Goal: Task Accomplishment & Management: Manage account settings

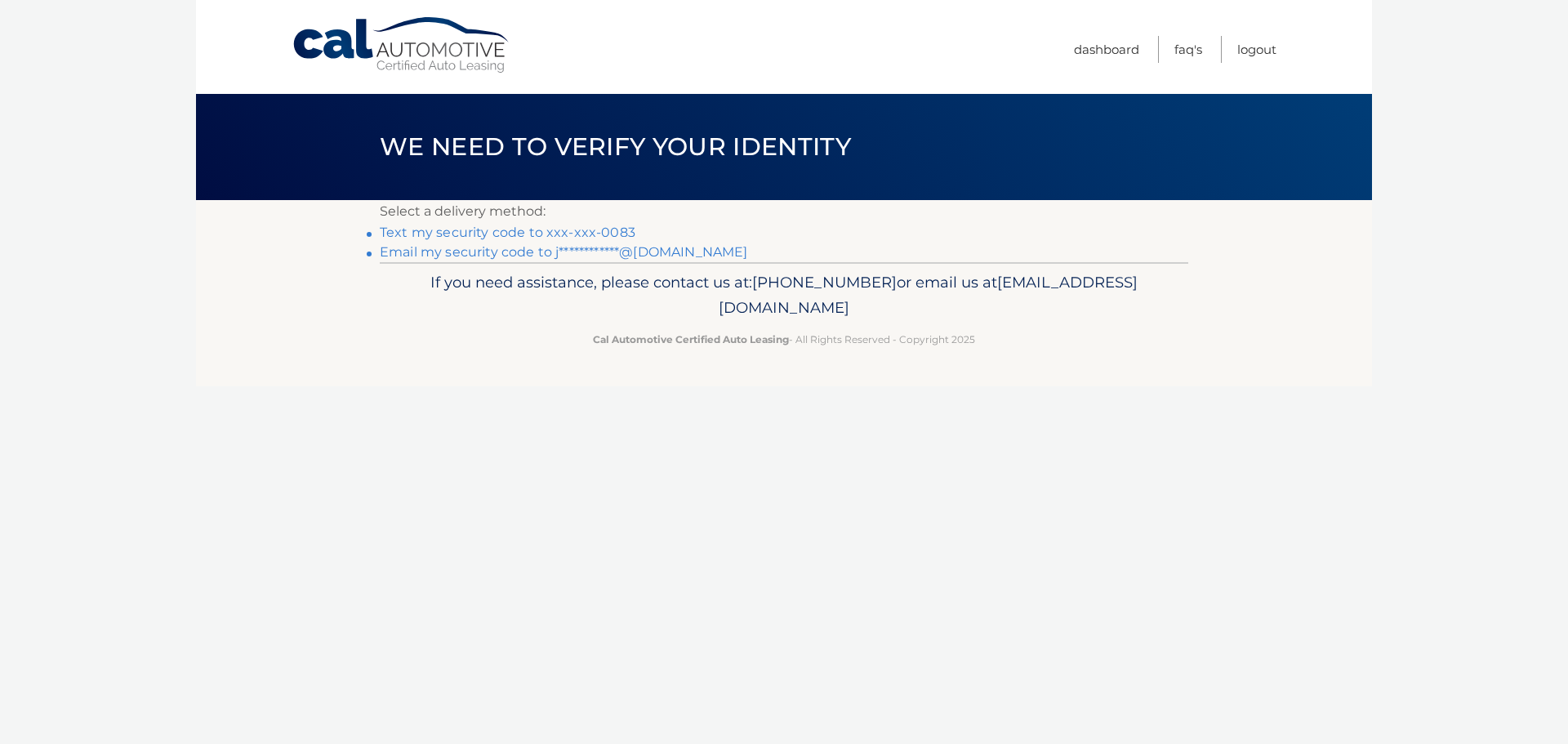
click at [484, 233] on link "Text my security code to xxx-xxx-0083" at bounding box center [508, 233] width 256 height 16
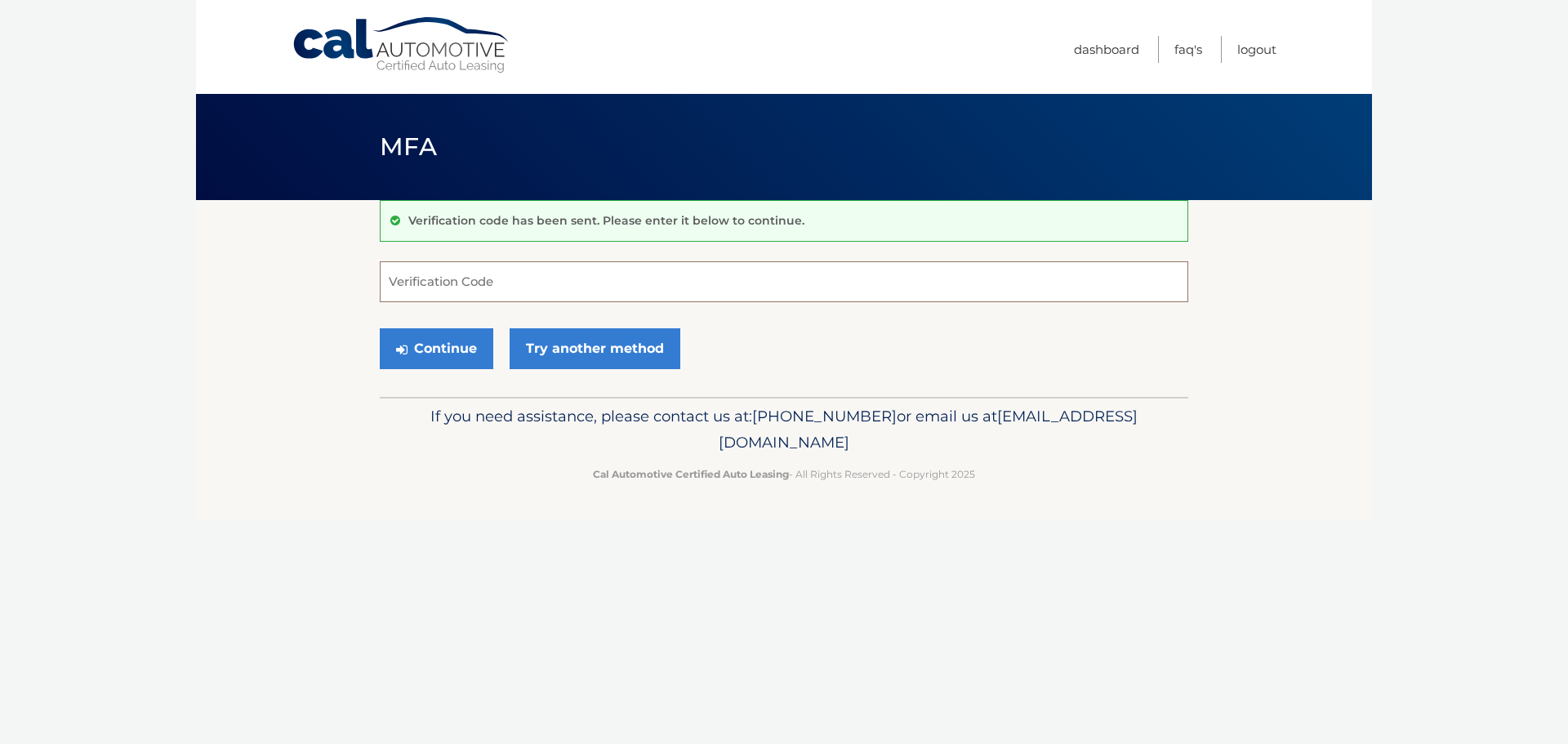
click at [478, 282] on input "Verification Code" at bounding box center [784, 282] width 808 height 41
type input "383952"
click at [448, 350] on button "Continue" at bounding box center [437, 349] width 114 height 41
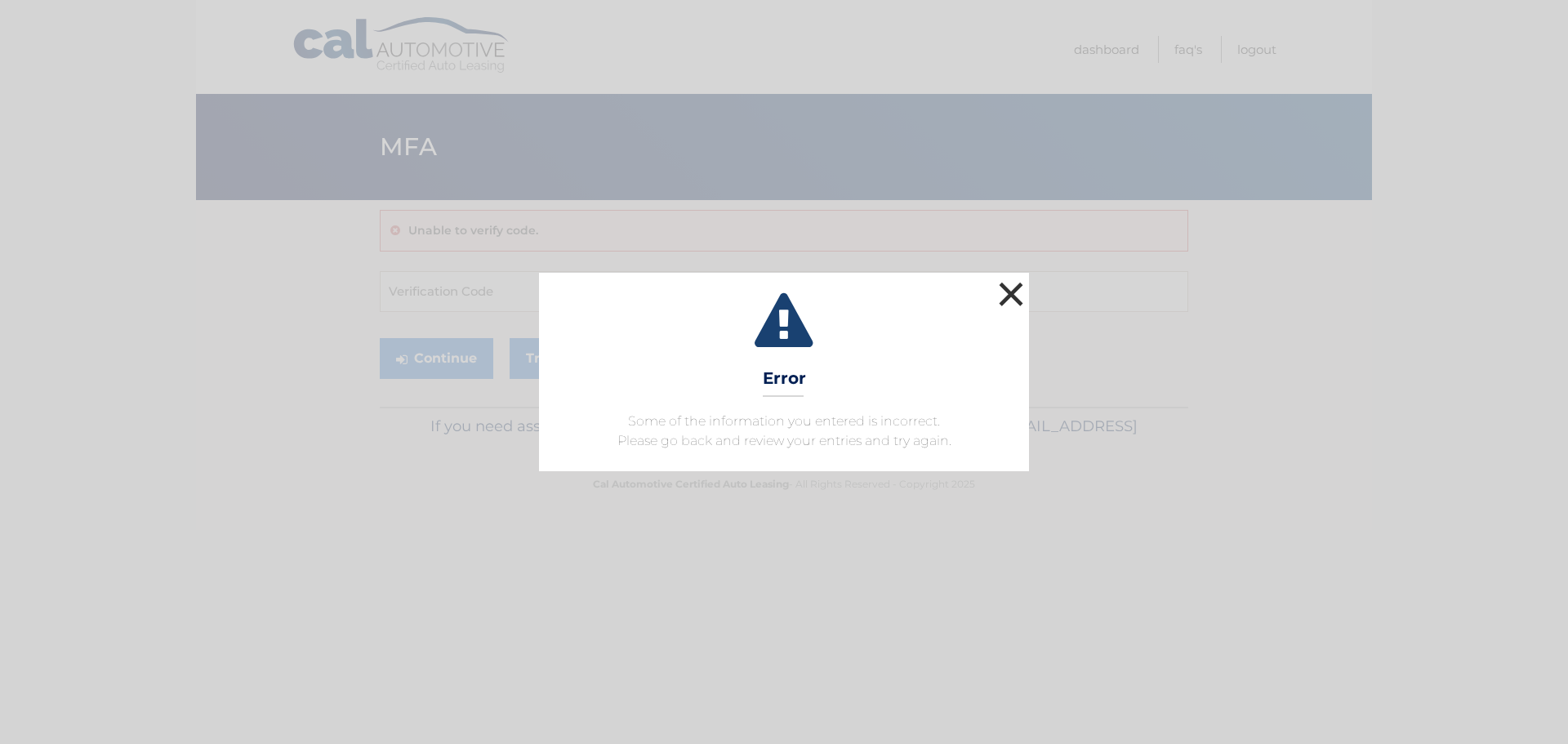
click at [1012, 300] on button "×" at bounding box center [1010, 294] width 32 height 32
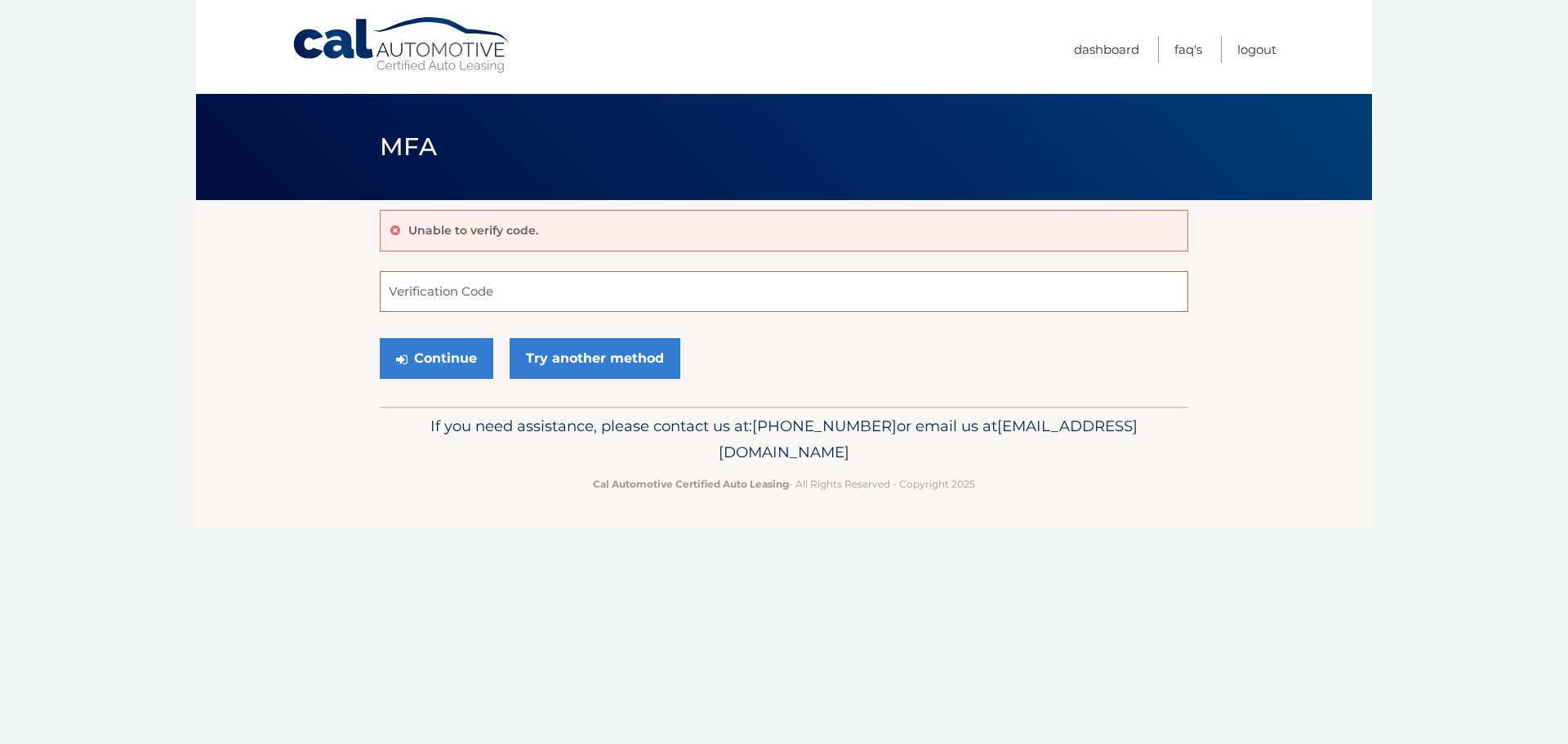
click at [505, 294] on input "Verification Code" at bounding box center [784, 291] width 808 height 41
type input "383952"
click at [459, 366] on button "Continue" at bounding box center [437, 358] width 114 height 41
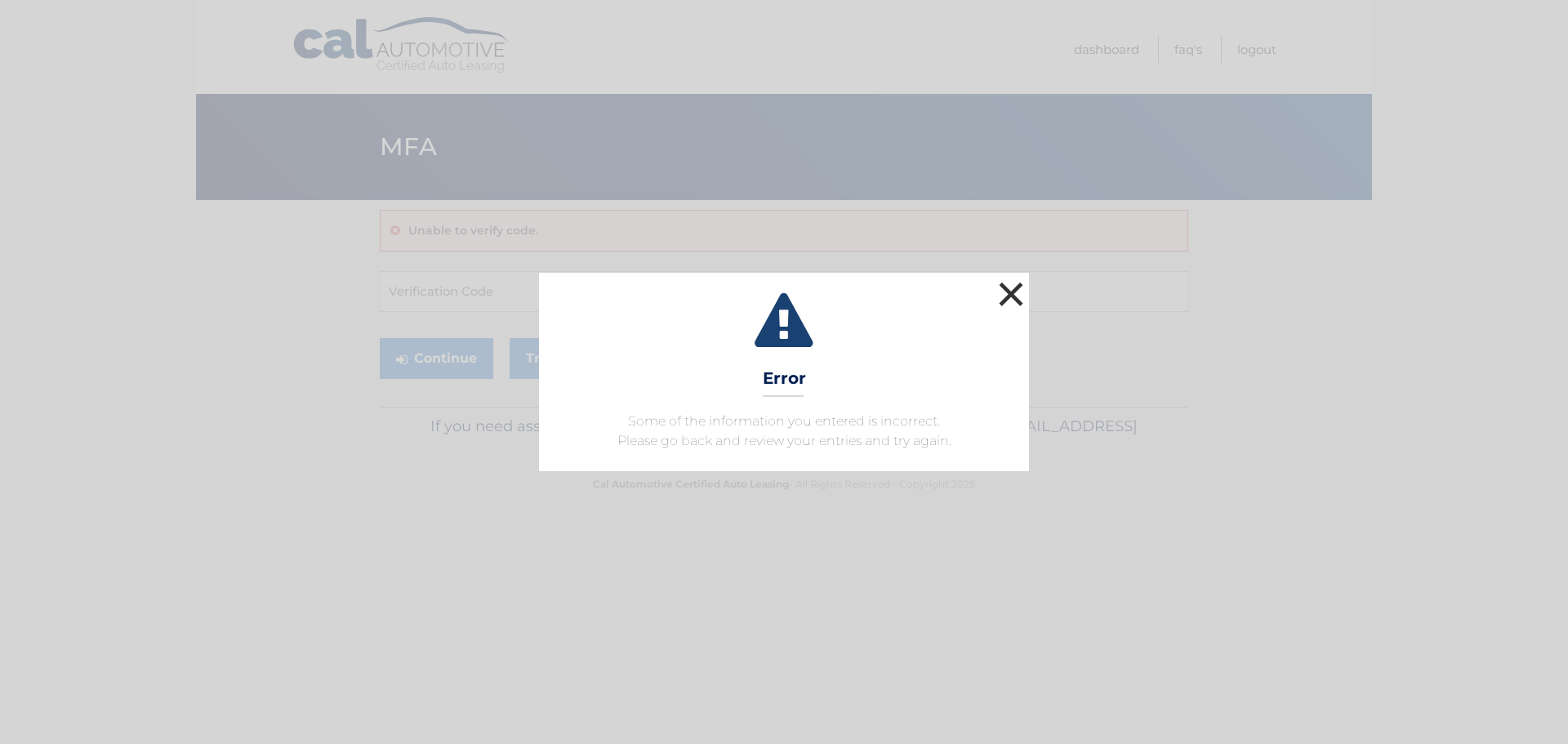
drag, startPoint x: 1011, startPoint y: 290, endPoint x: 1005, endPoint y: 283, distance: 9.2
click at [1005, 283] on button "×" at bounding box center [1010, 294] width 32 height 32
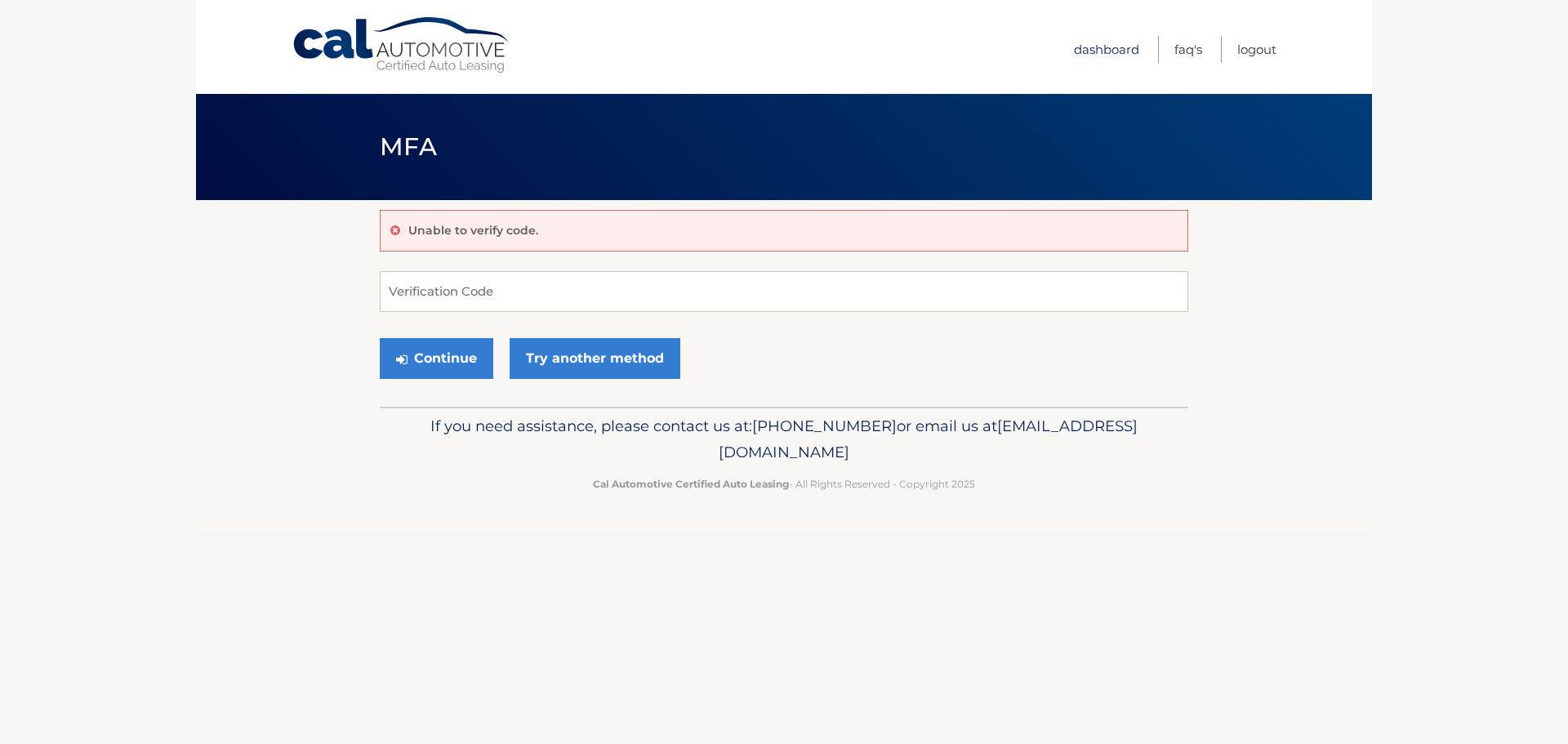
click at [1079, 51] on link "Dashboard" at bounding box center [1107, 49] width 66 height 27
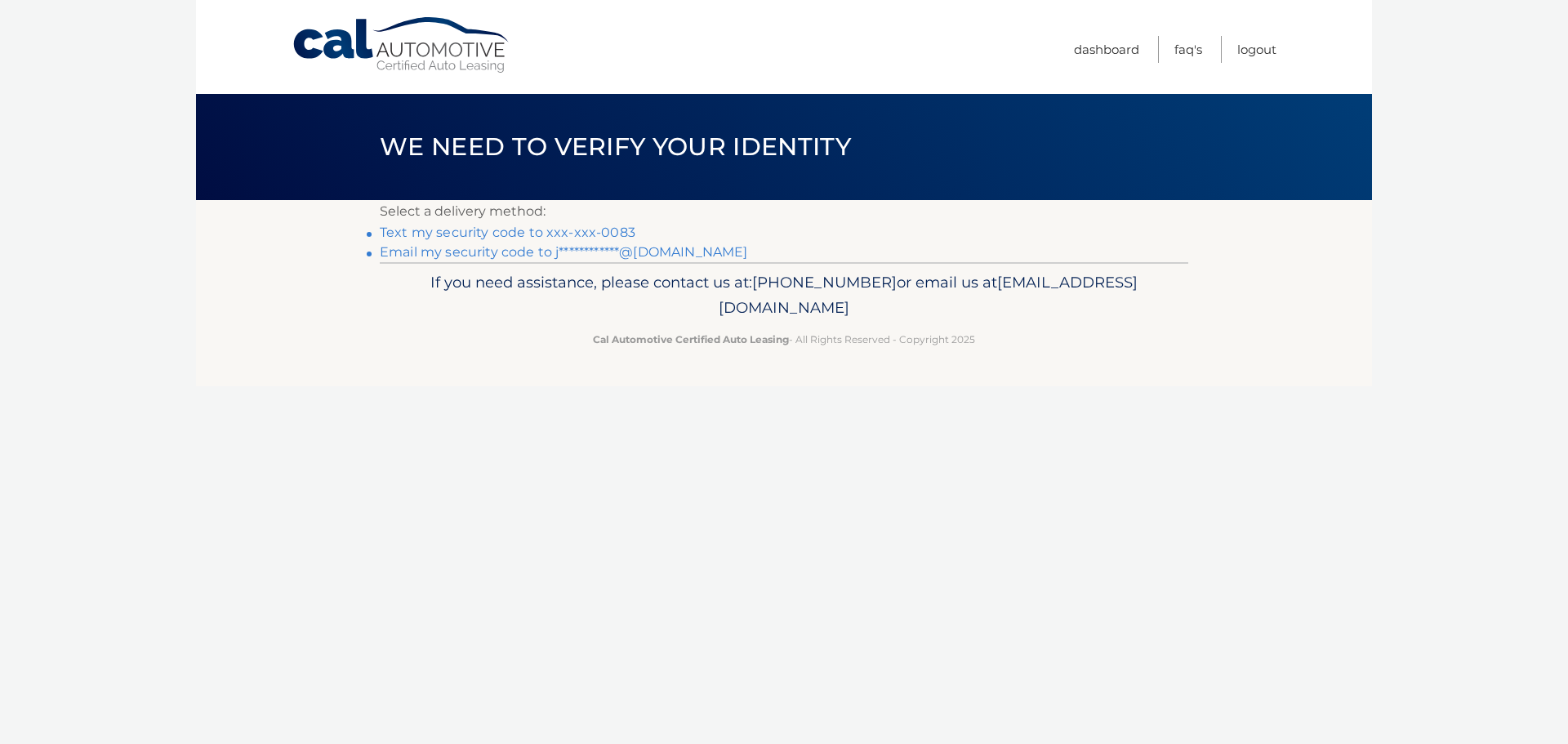
click at [465, 233] on link "Text my security code to xxx-xxx-0083" at bounding box center [508, 233] width 256 height 16
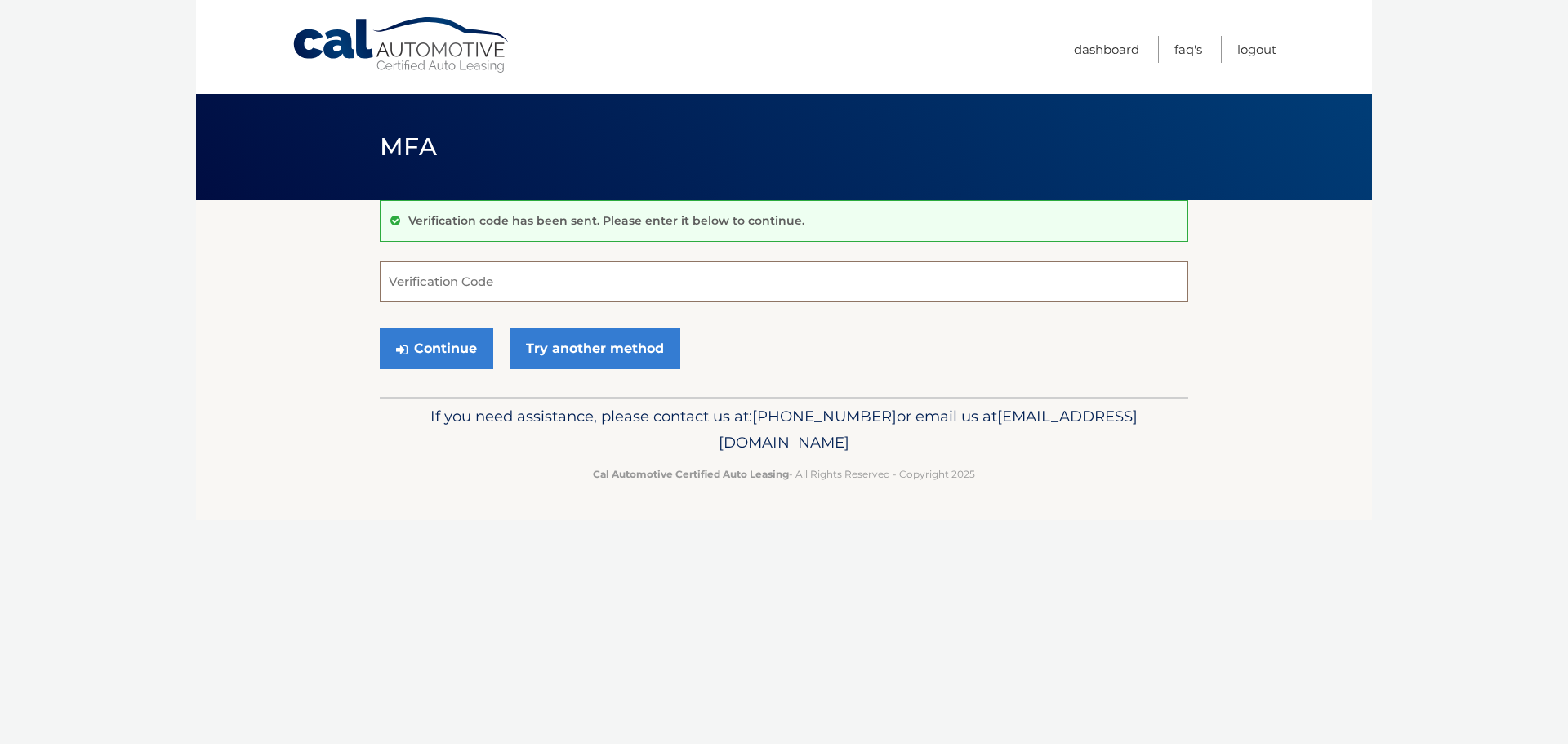
click at [484, 281] on input "Verification Code" at bounding box center [784, 282] width 808 height 41
type input "742810"
click at [456, 356] on button "Continue" at bounding box center [437, 349] width 114 height 41
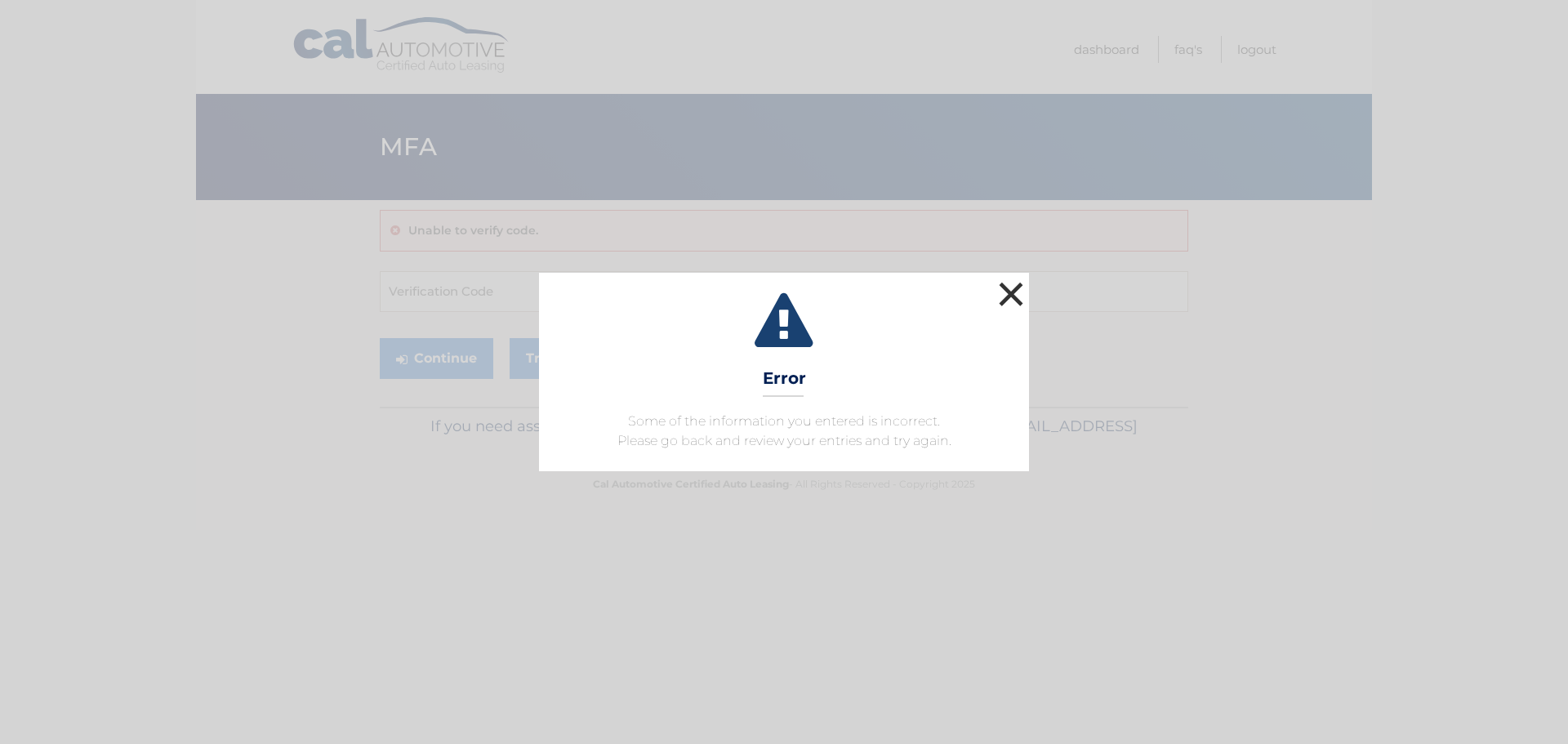
click at [1009, 287] on button "×" at bounding box center [1010, 294] width 32 height 32
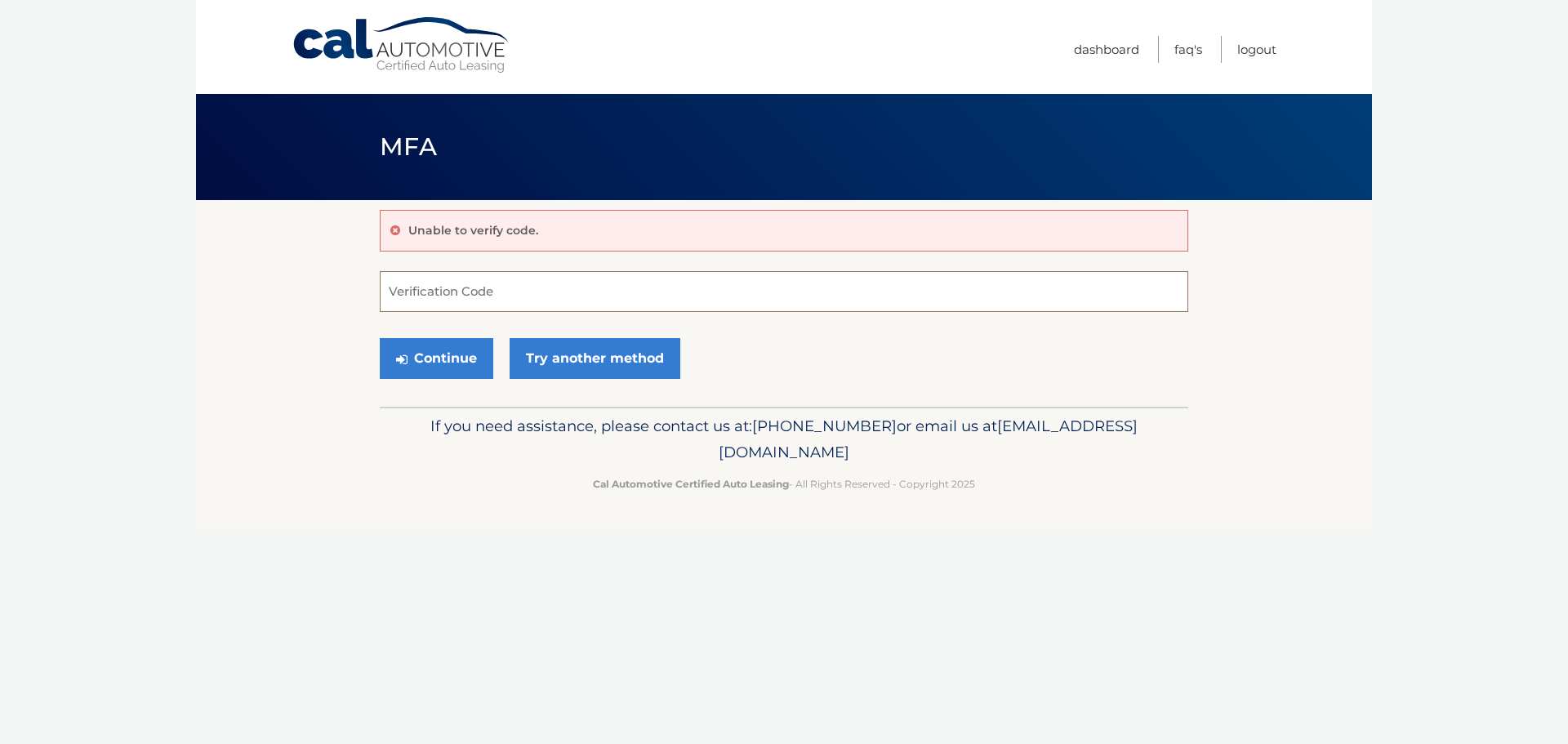
drag, startPoint x: 404, startPoint y: 291, endPoint x: 527, endPoint y: 289, distance: 123.0
click at [405, 289] on input "Verification Code" at bounding box center [784, 291] width 808 height 41
type input "911331"
click at [422, 364] on button "Continue" at bounding box center [437, 358] width 114 height 41
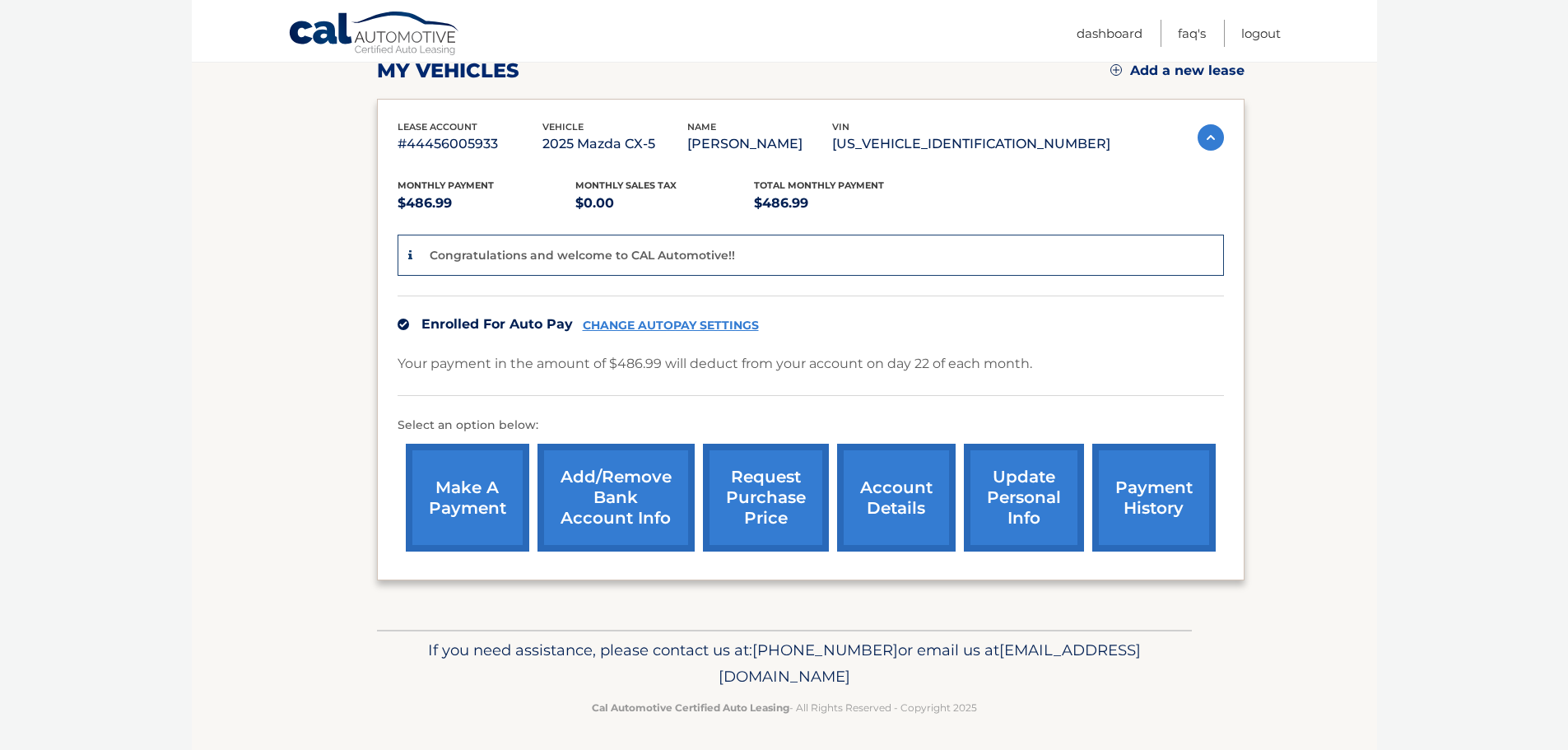
scroll to position [247, 0]
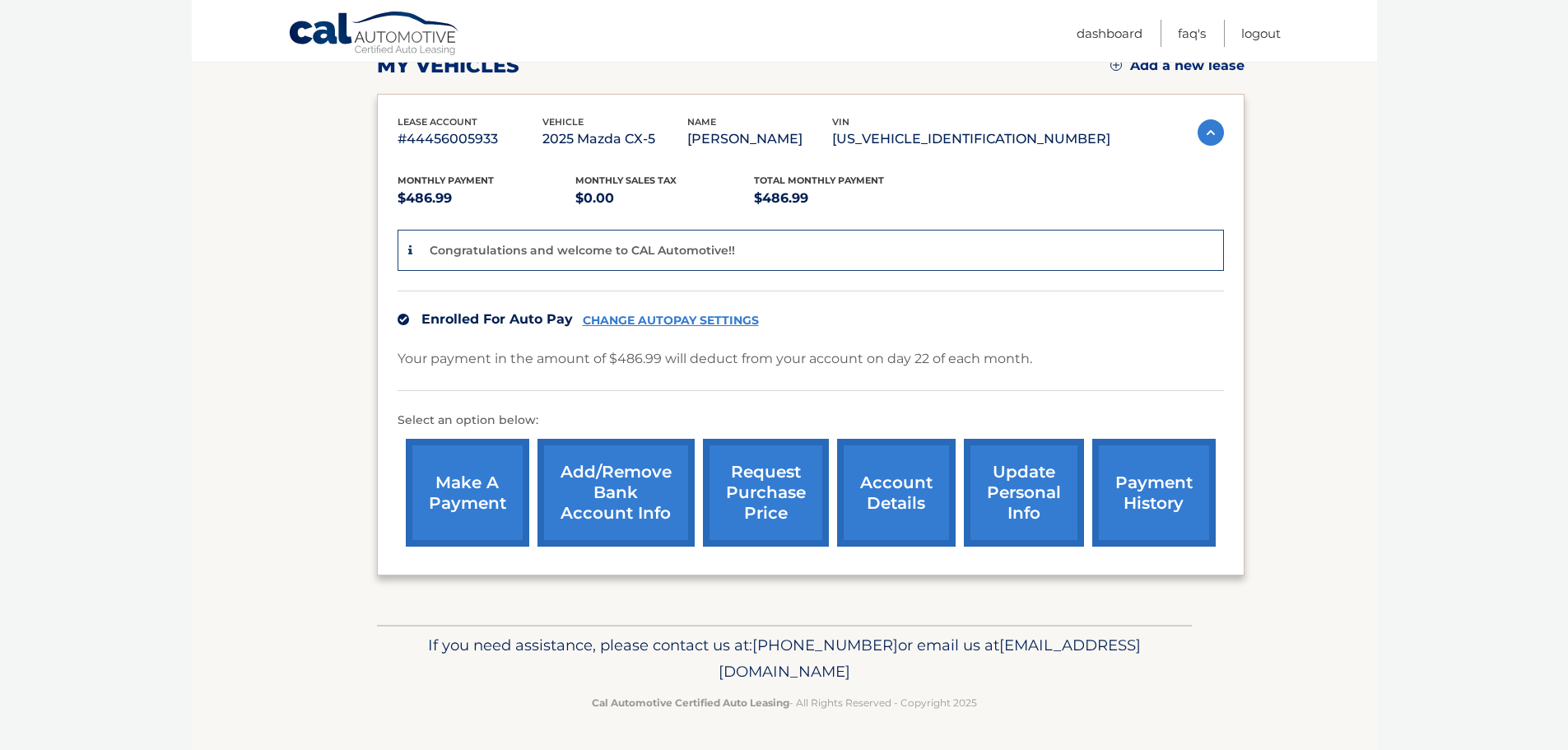
drag, startPoint x: 640, startPoint y: 673, endPoint x: 936, endPoint y: 672, distance: 296.0
click at [936, 672] on p "If you need assistance, please contact us at: [PHONE_NUMBER] or email us at [EM…" at bounding box center [784, 659] width 794 height 53
copy span "[EMAIL_ADDRESS][DOMAIN_NAME]"
drag, startPoint x: 408, startPoint y: 139, endPoint x: 497, endPoint y: 142, distance: 89.1
click at [497, 142] on p "#44456005933" at bounding box center [470, 139] width 144 height 23
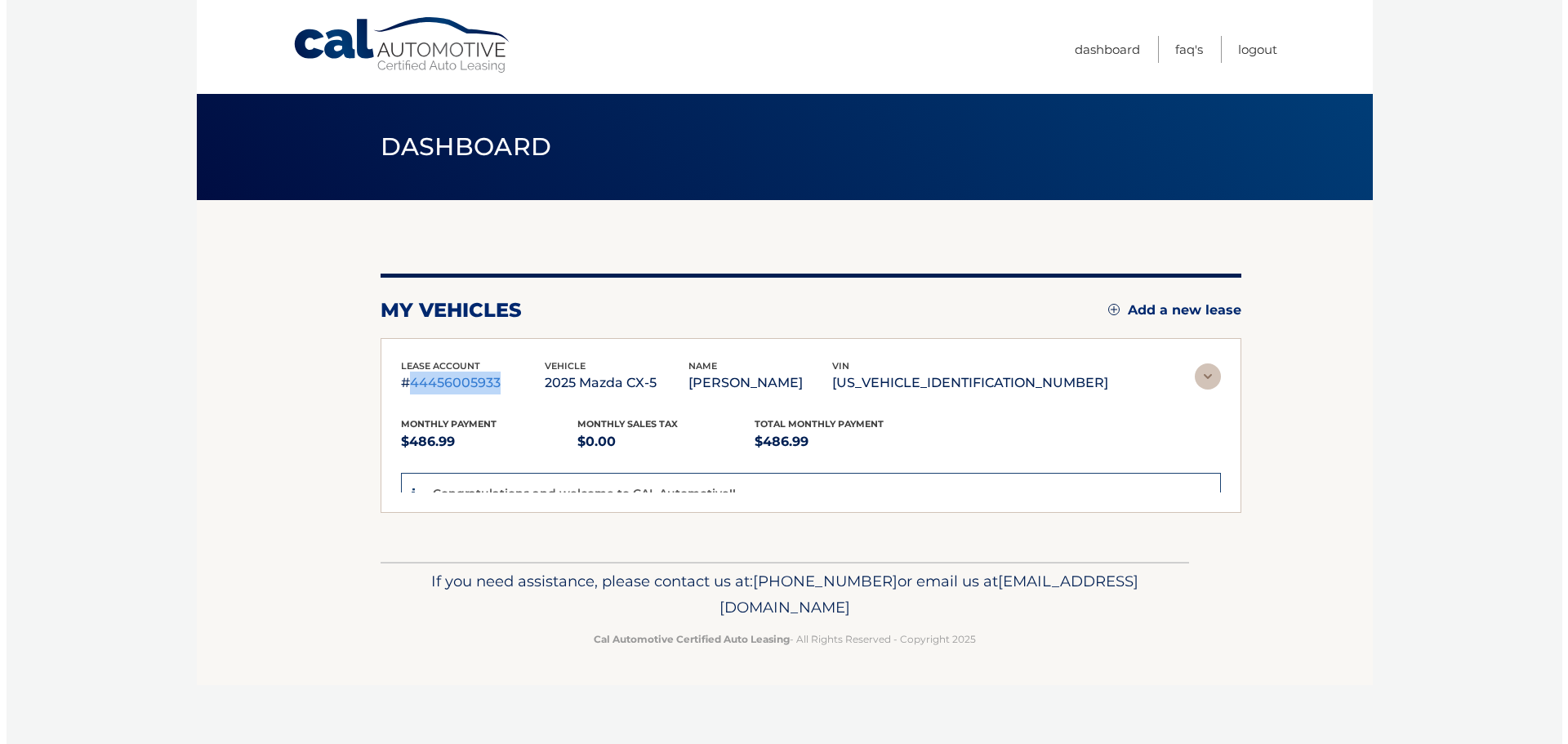
scroll to position [0, 0]
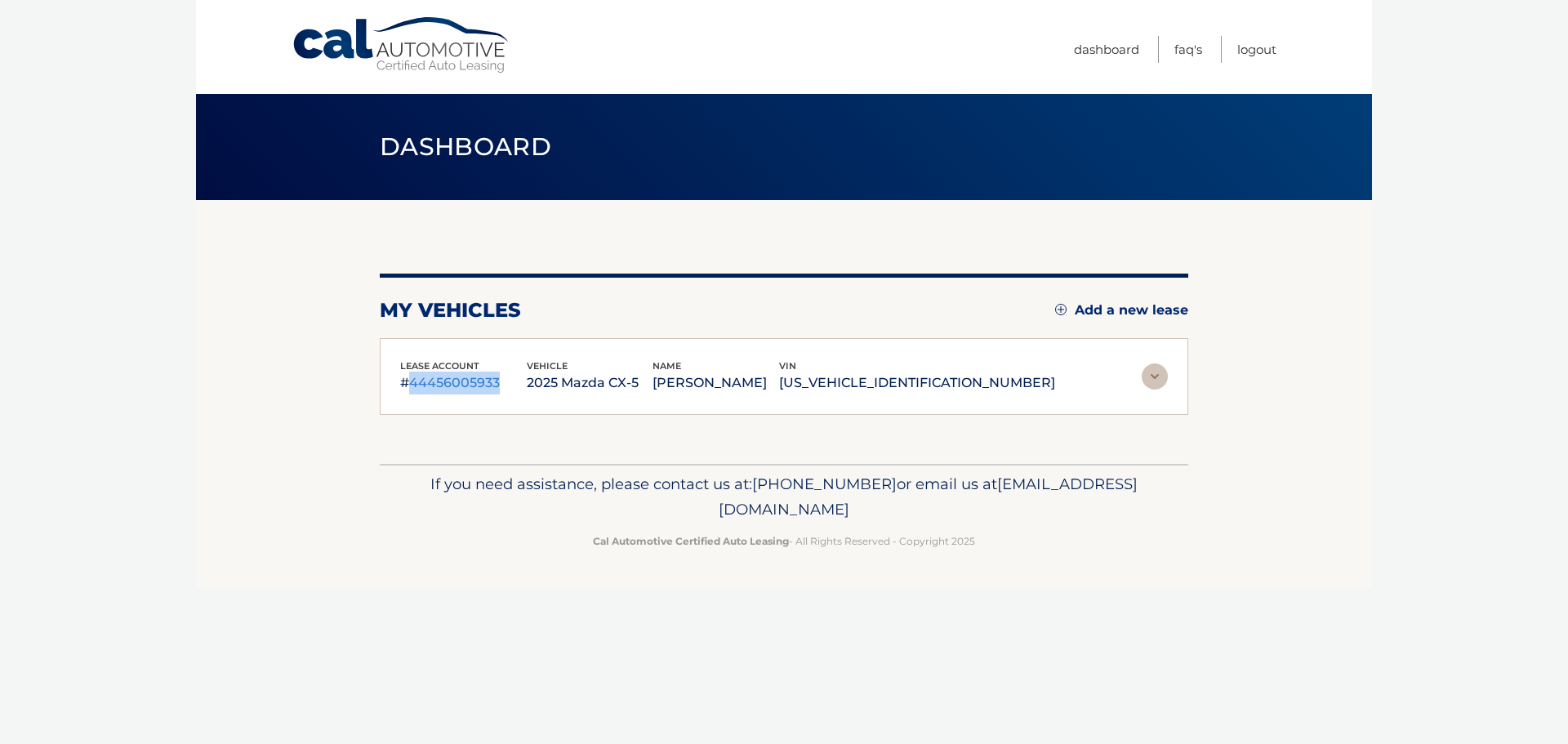
copy p "44456005933"
click at [423, 414] on div "lease account #44456005933 vehicle 2025 Mazda CX-5 name JOSEPH PETRILLO vin JM3…" at bounding box center [784, 377] width 808 height 78
click at [1093, 54] on link "Dashboard" at bounding box center [1107, 49] width 66 height 27
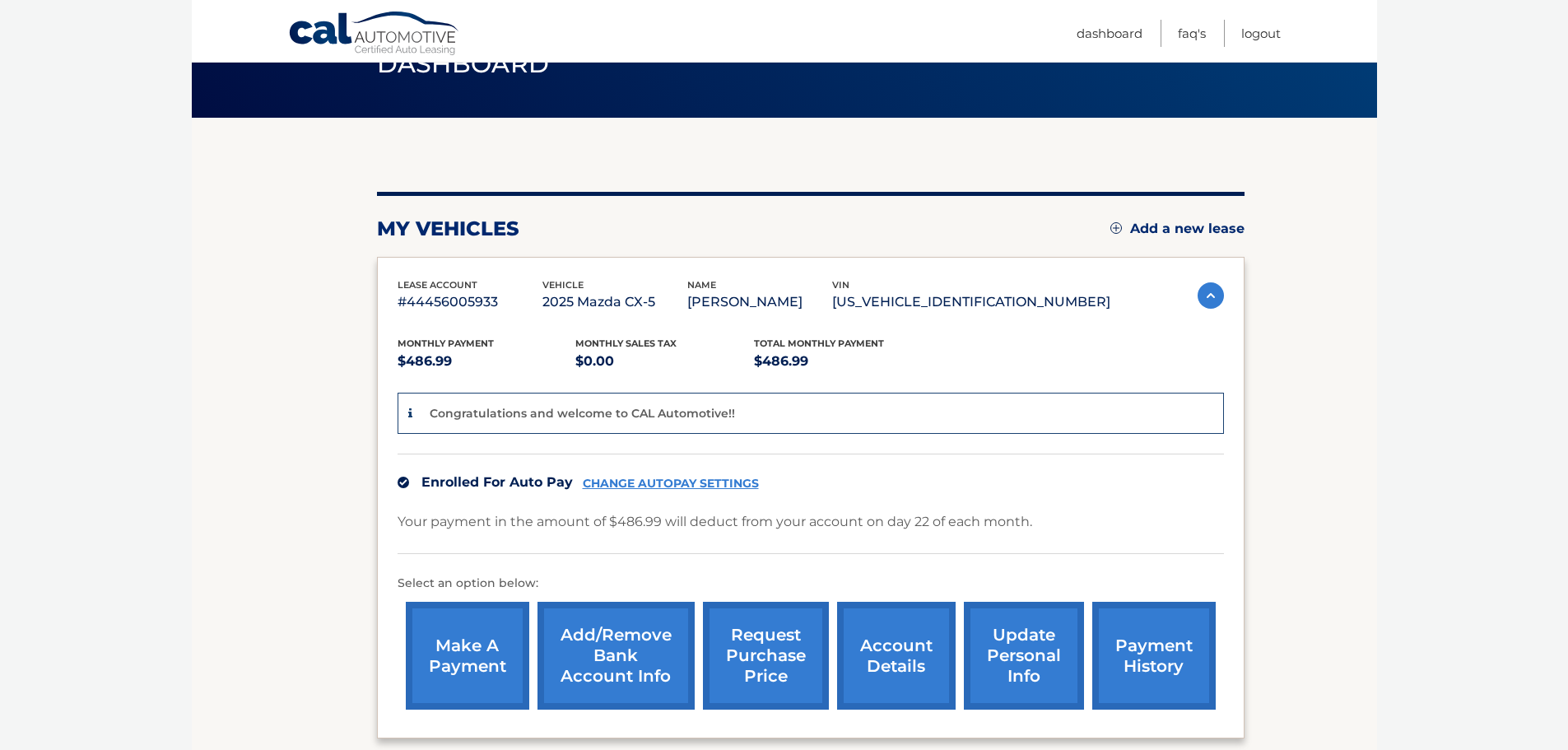
scroll to position [165, 0]
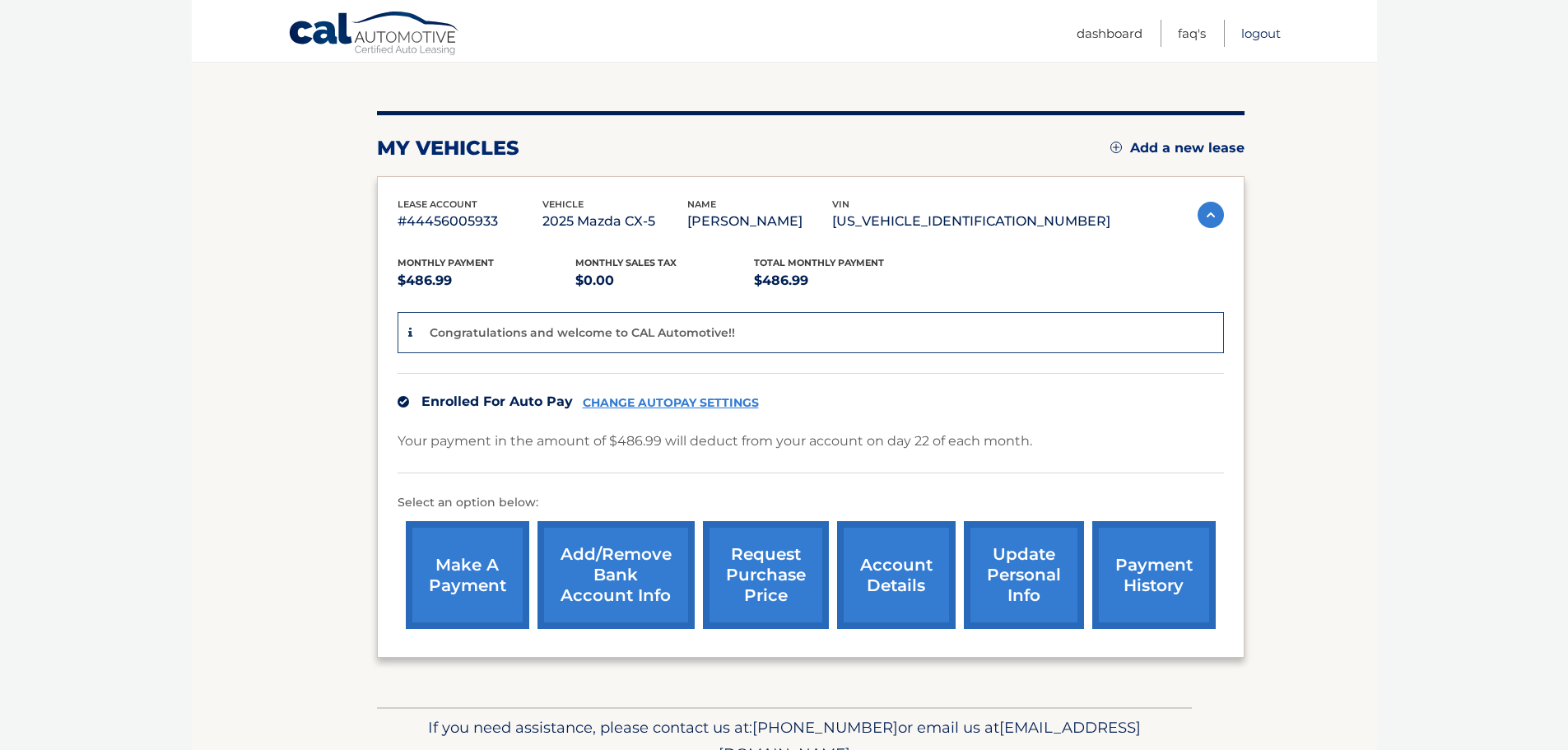
click at [1262, 33] on link "Logout" at bounding box center [1261, 33] width 40 height 27
